Goal: Task Accomplishment & Management: Manage account settings

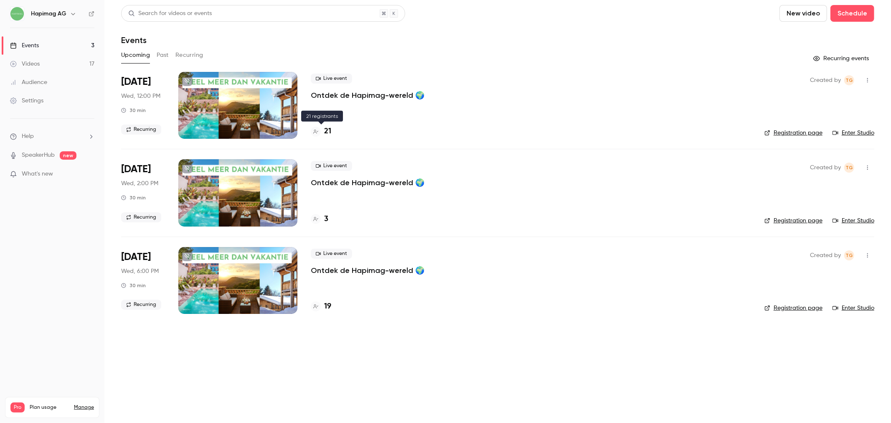
click at [322, 134] on div "21" at bounding box center [321, 131] width 20 height 11
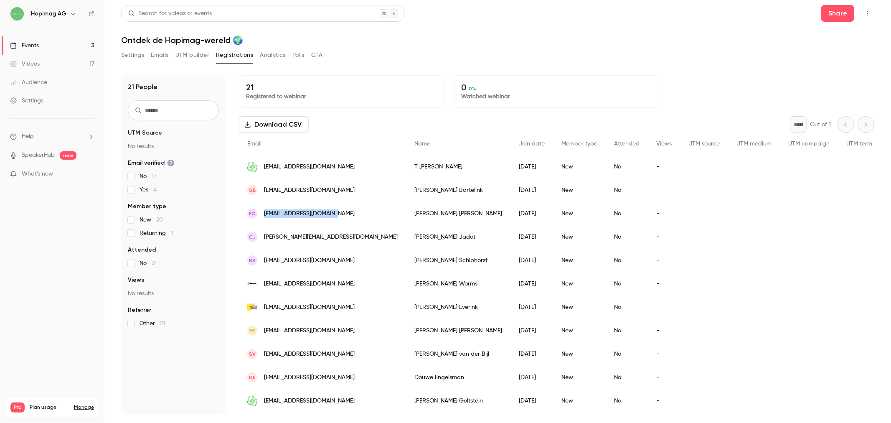
copy span "[EMAIL_ADDRESS][DOMAIN_NAME]"
drag, startPoint x: 341, startPoint y: 216, endPoint x: 263, endPoint y: 218, distance: 78.2
click at [263, 218] on div "FG [EMAIL_ADDRESS][DOMAIN_NAME]" at bounding box center [322, 213] width 167 height 23
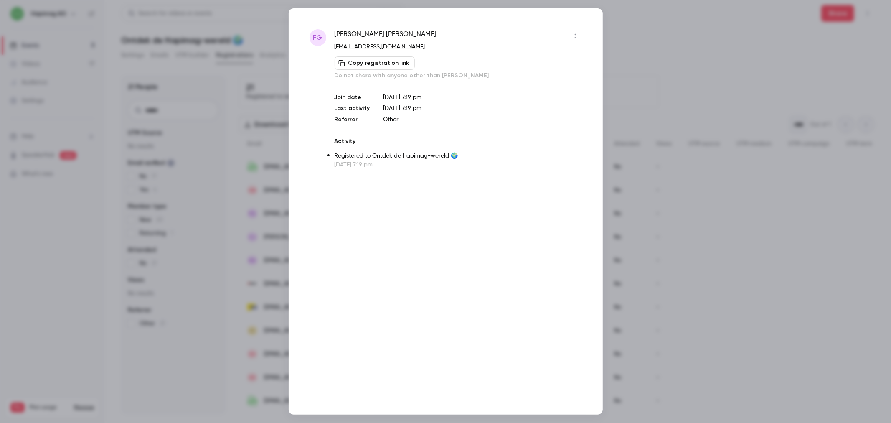
click at [206, 168] on div at bounding box center [445, 211] width 891 height 423
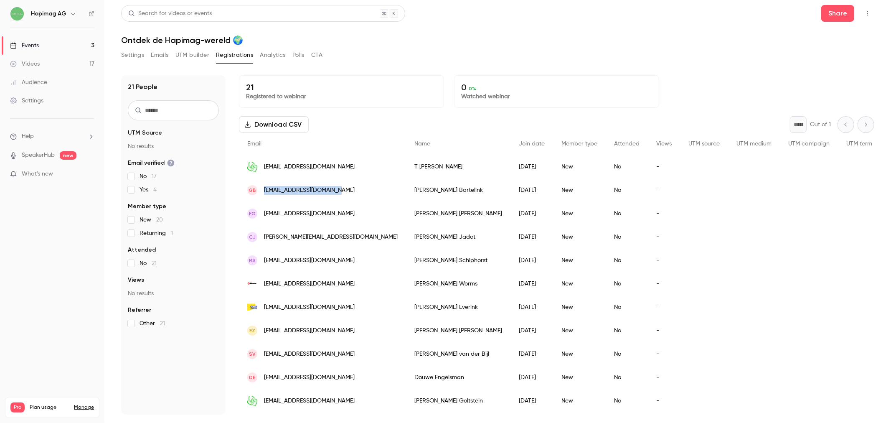
copy span "[EMAIL_ADDRESS][DOMAIN_NAME]"
drag, startPoint x: 339, startPoint y: 188, endPoint x: 265, endPoint y: 193, distance: 74.5
click at [265, 193] on div "GB [EMAIL_ADDRESS][DOMAIN_NAME]" at bounding box center [322, 189] width 167 height 23
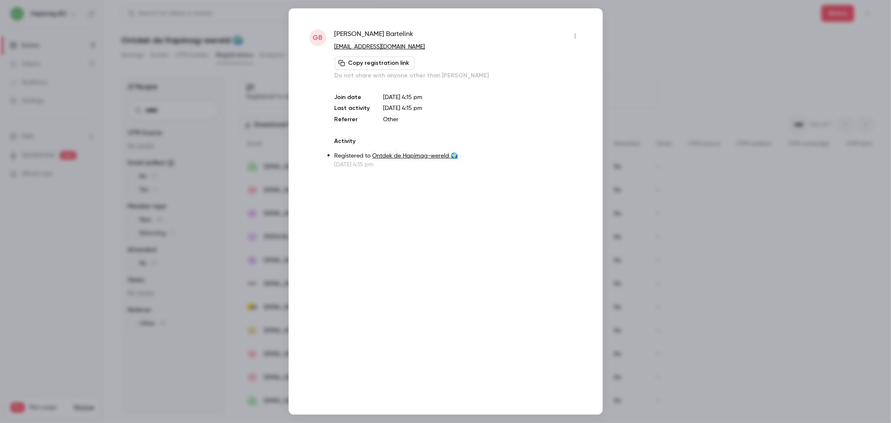
click at [141, 225] on div at bounding box center [445, 211] width 891 height 423
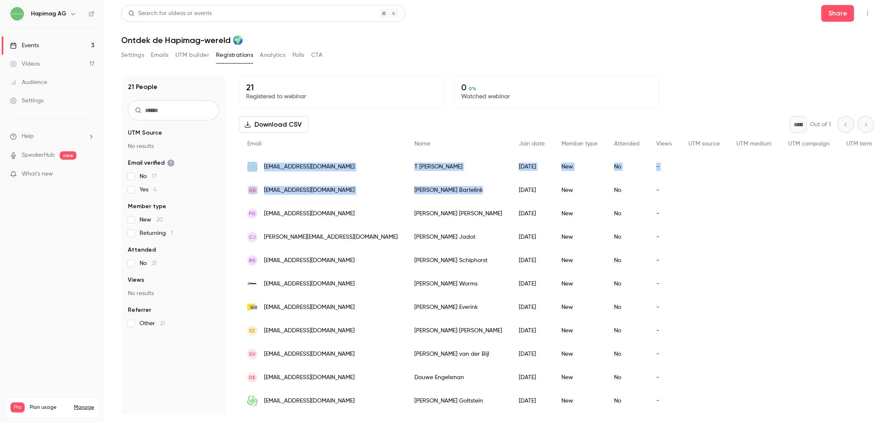
drag, startPoint x: 247, startPoint y: 164, endPoint x: 415, endPoint y: 191, distance: 170.2
click at [415, 191] on div "Email Name Join date Member type Attended Views UTM source UTM medium UTM campa…" at bounding box center [613, 390] width 748 height 514
copy div "[EMAIL_ADDRESS][DOMAIN_NAME] T [PERSON_NAME] [DATE] New No - GB [EMAIL_ADDRESS]…"
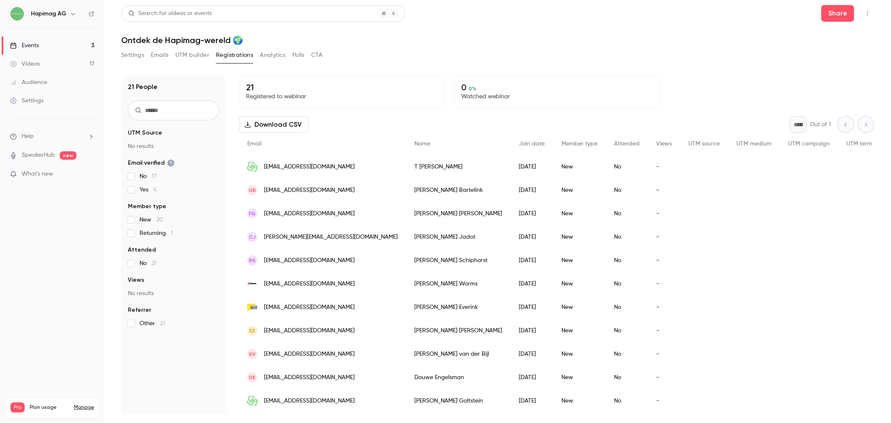
click at [407, 120] on div "Download CSV * Out of 1" at bounding box center [557, 124] width 636 height 17
click at [26, 43] on div "Events" at bounding box center [24, 45] width 29 height 8
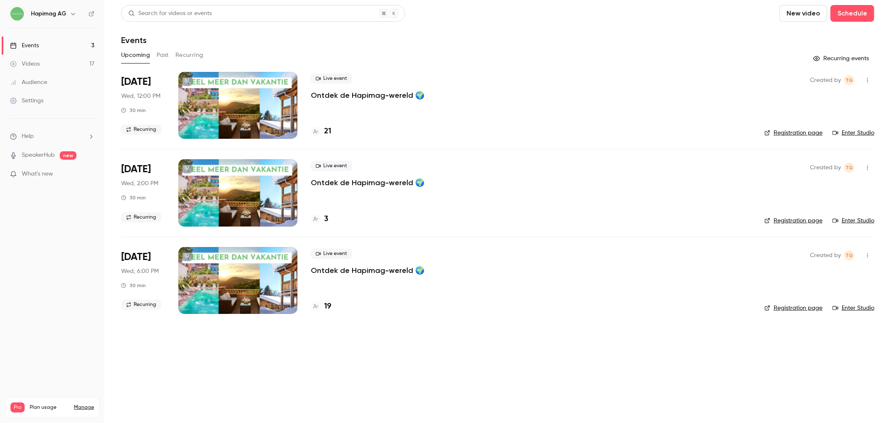
click at [339, 183] on p "Ontdek de Hapimag-wereld 🌍" at bounding box center [368, 183] width 114 height 10
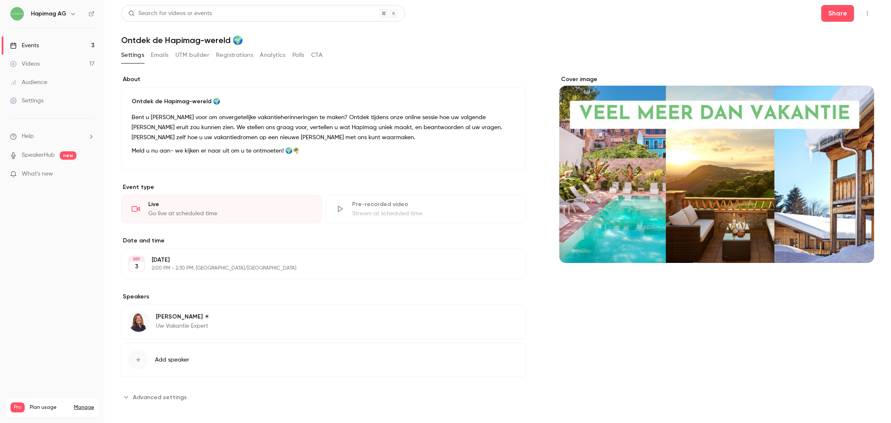
click at [67, 43] on link "Events 3" at bounding box center [52, 45] width 104 height 18
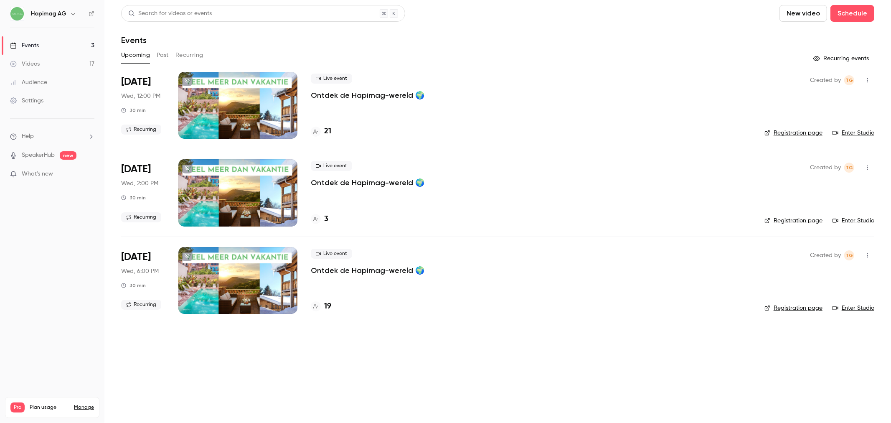
click at [356, 273] on p "Ontdek de Hapimag-wereld 🌍" at bounding box center [368, 270] width 114 height 10
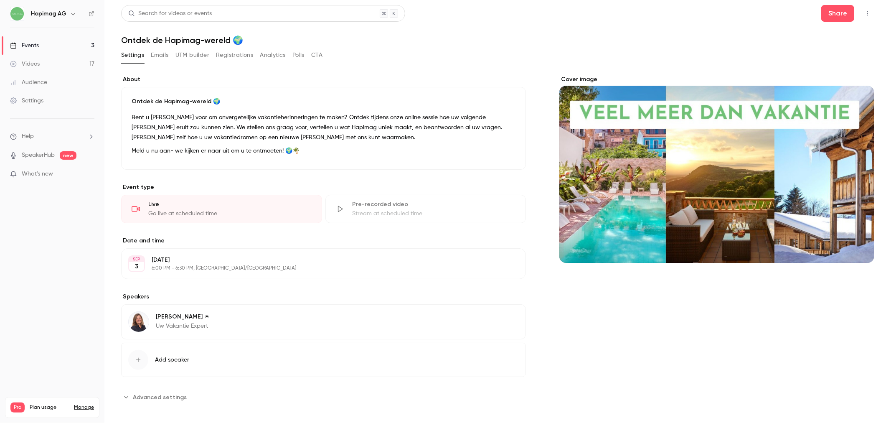
click at [237, 48] on button "Registrations" at bounding box center [234, 54] width 37 height 13
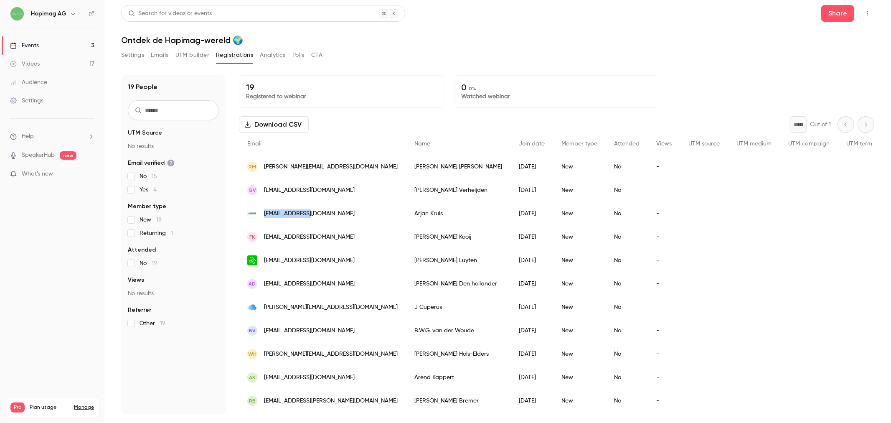
copy span "[EMAIL_ADDRESS][DOMAIN_NAME]"
drag, startPoint x: 313, startPoint y: 206, endPoint x: 262, endPoint y: 204, distance: 51.5
click at [262, 204] on div "[EMAIL_ADDRESS][DOMAIN_NAME]" at bounding box center [322, 213] width 167 height 23
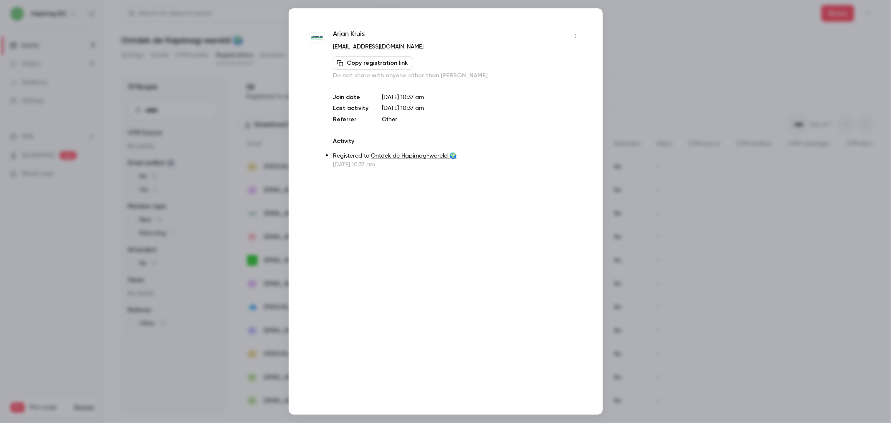
click at [251, 177] on div at bounding box center [445, 211] width 891 height 423
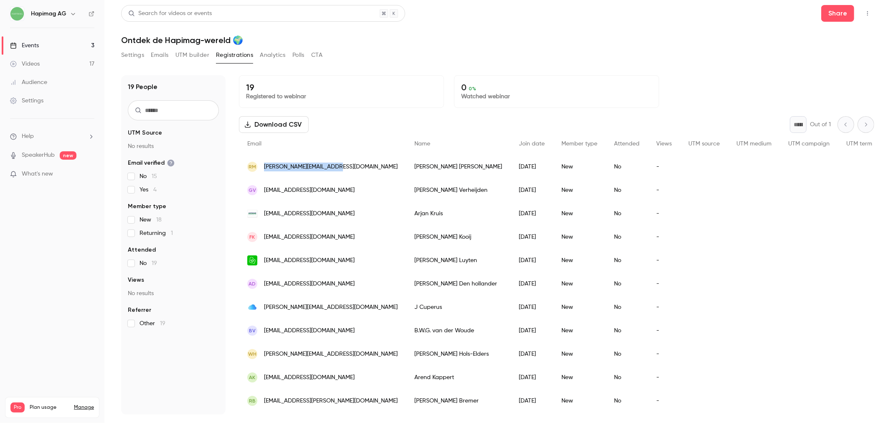
copy span "[PERSON_NAME][EMAIL_ADDRESS][DOMAIN_NAME]"
drag, startPoint x: 344, startPoint y: 168, endPoint x: 262, endPoint y: 172, distance: 82.0
click at [262, 172] on div "RM [EMAIL_ADDRESS][DOMAIN_NAME]" at bounding box center [322, 166] width 167 height 23
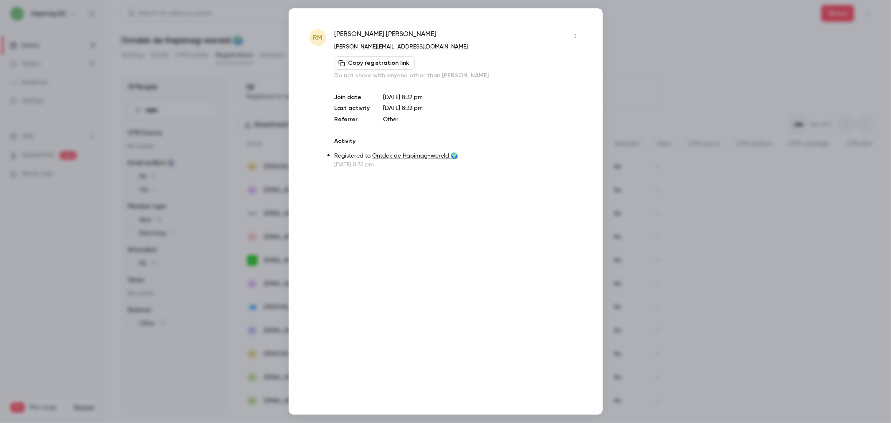
click at [659, 240] on div at bounding box center [445, 211] width 891 height 423
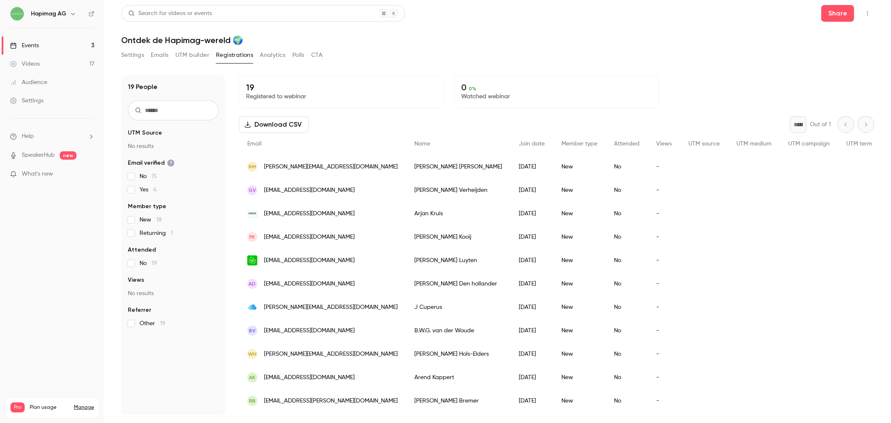
click at [56, 42] on link "Events 3" at bounding box center [52, 45] width 104 height 18
